Goal: Find specific page/section: Find specific page/section

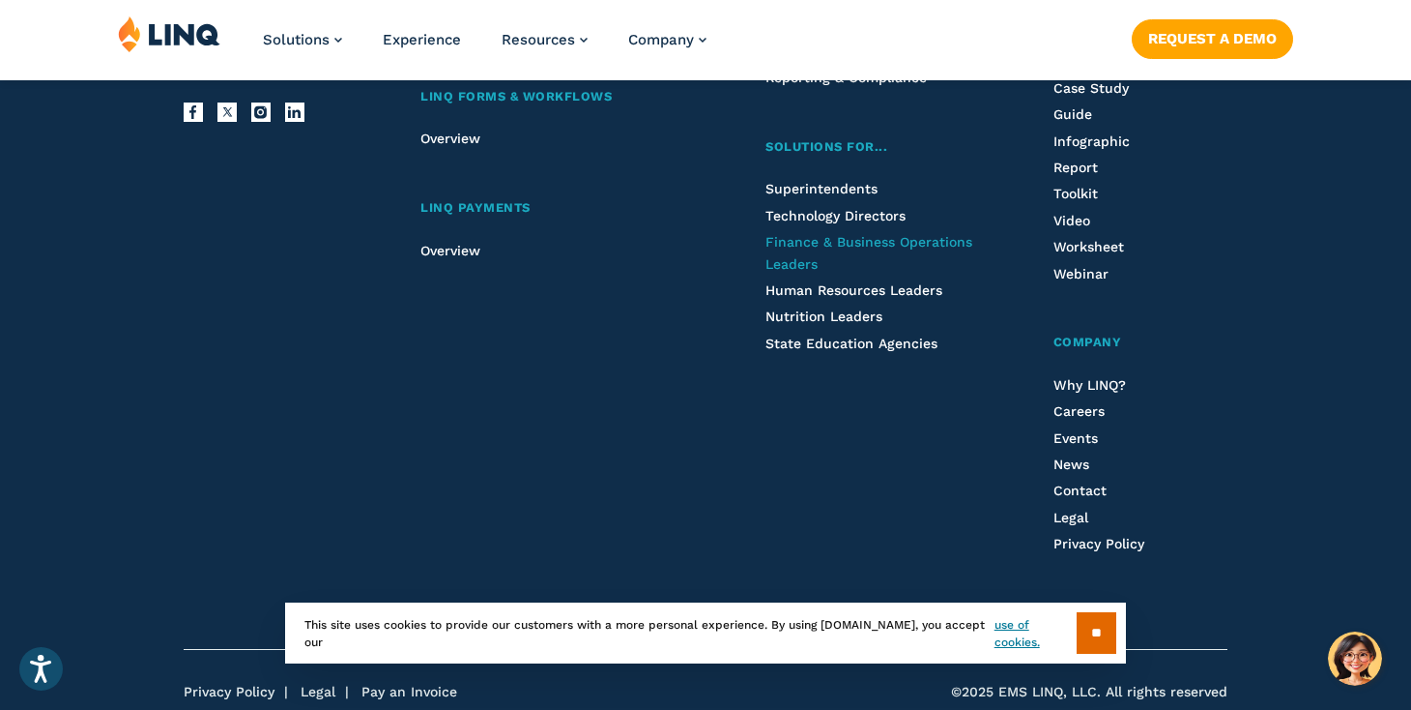
scroll to position [6602, 0]
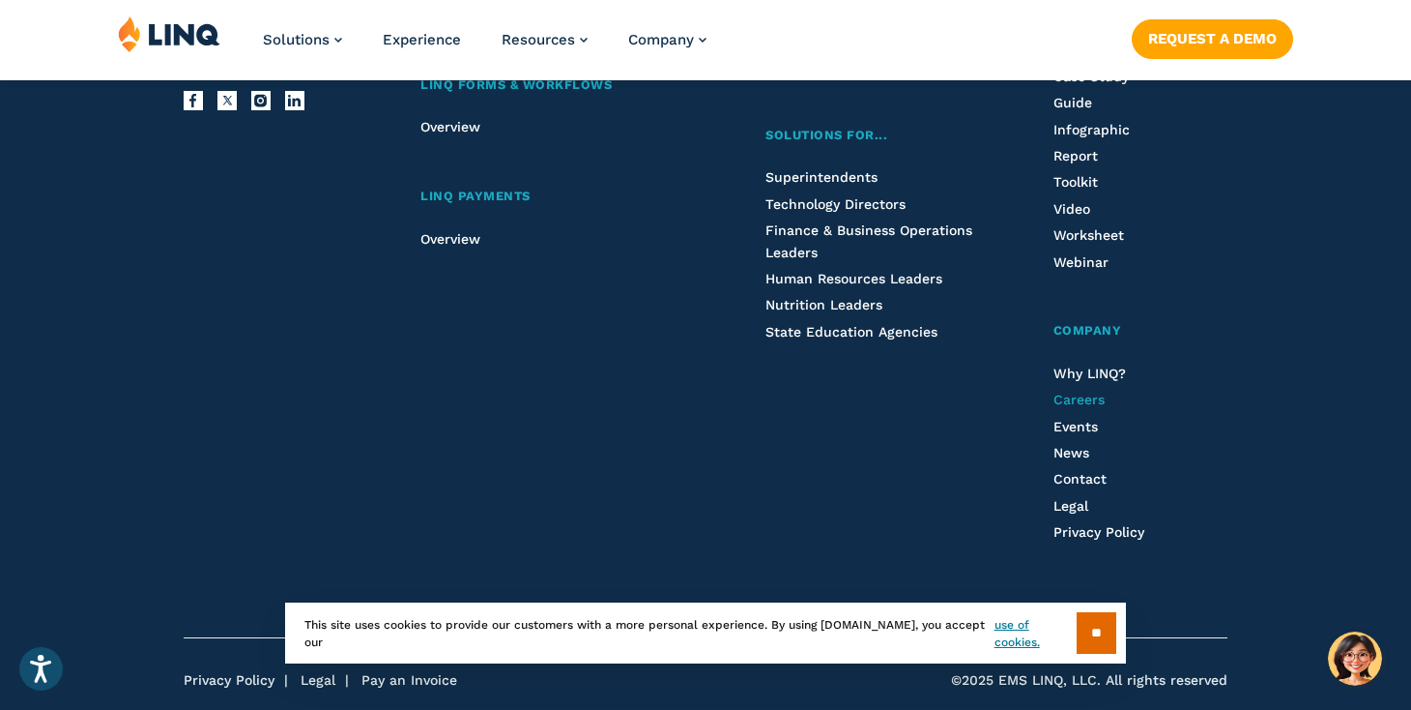
click at [1069, 392] on span "Careers" at bounding box center [1079, 399] width 51 height 15
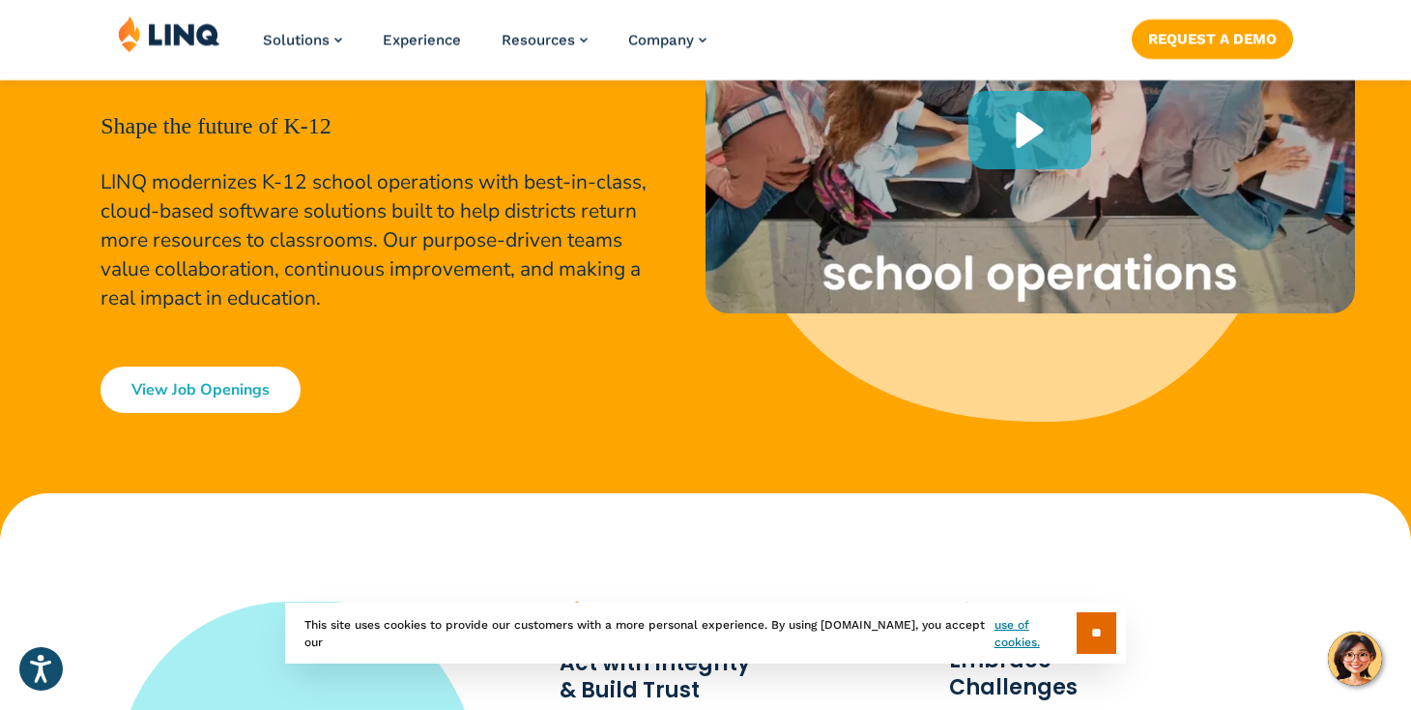
click at [247, 384] on link "View Job Openings" at bounding box center [201, 389] width 200 height 46
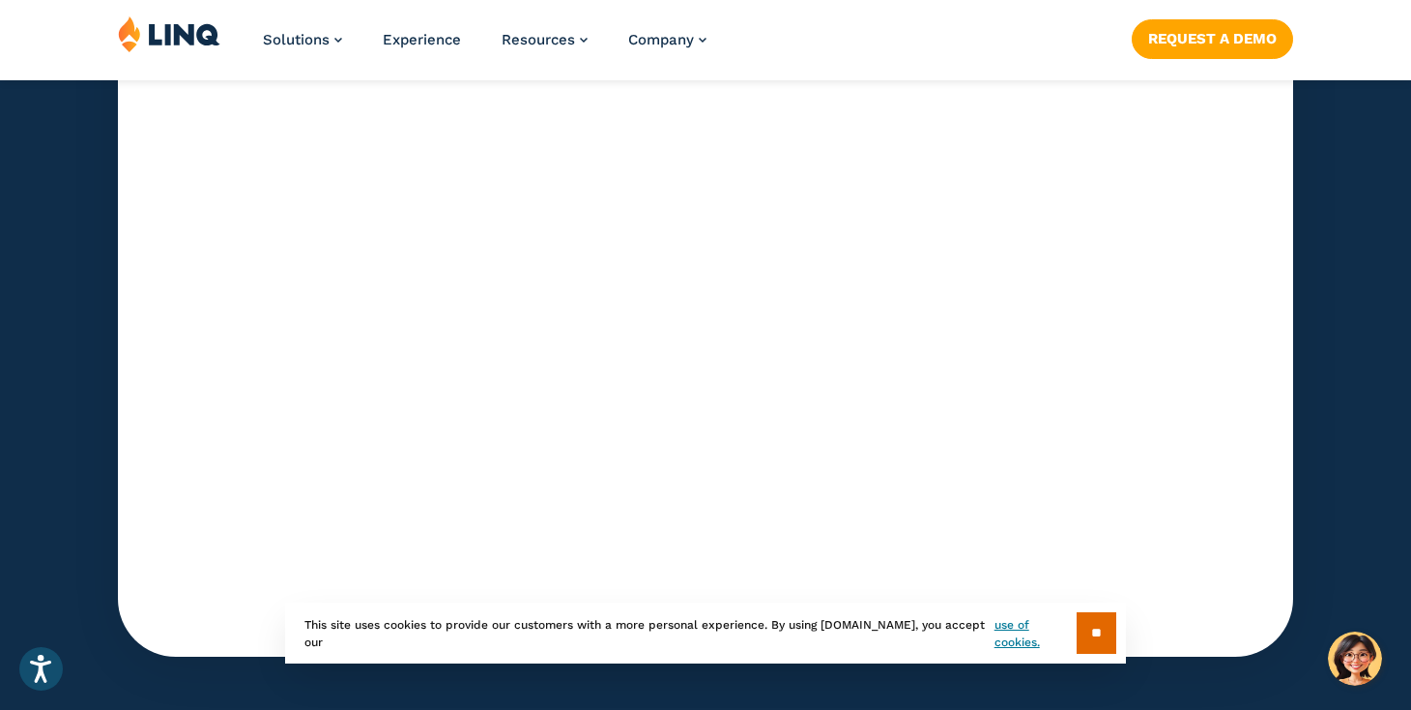
scroll to position [6126, 0]
